Goal: Information Seeking & Learning: Learn about a topic

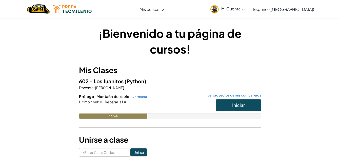
click at [102, 87] on span "[PERSON_NAME]" at bounding box center [109, 87] width 29 height 5
click at [224, 105] on button "Iniciar" at bounding box center [239, 105] width 46 height 12
